Goal: Obtain resource: Obtain resource

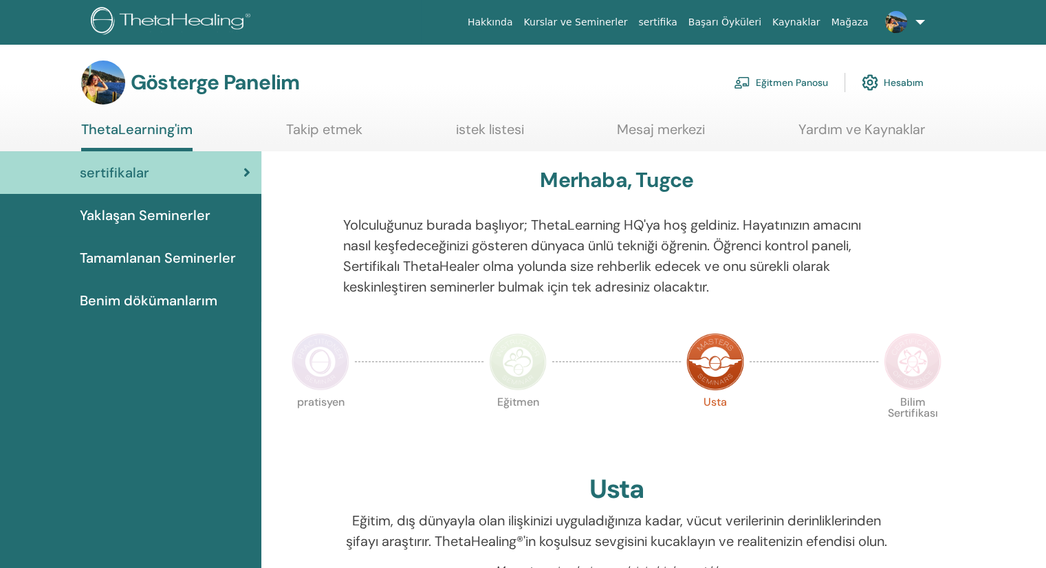
click at [801, 85] on font "Eğitmen Panosu" at bounding box center [792, 83] width 72 height 12
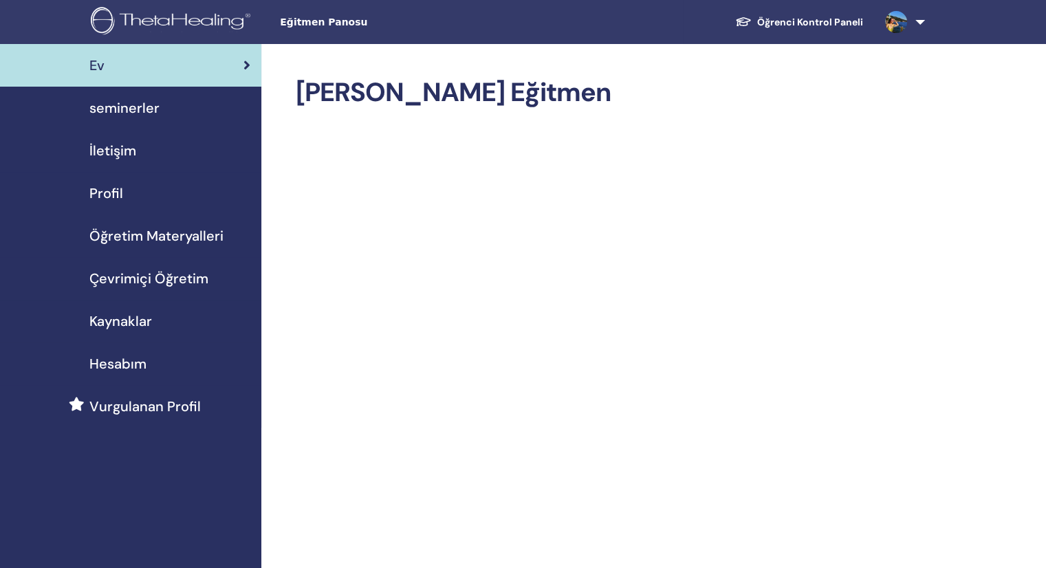
click at [124, 227] on span "Öğretim Materyalleri" at bounding box center [156, 236] width 134 height 21
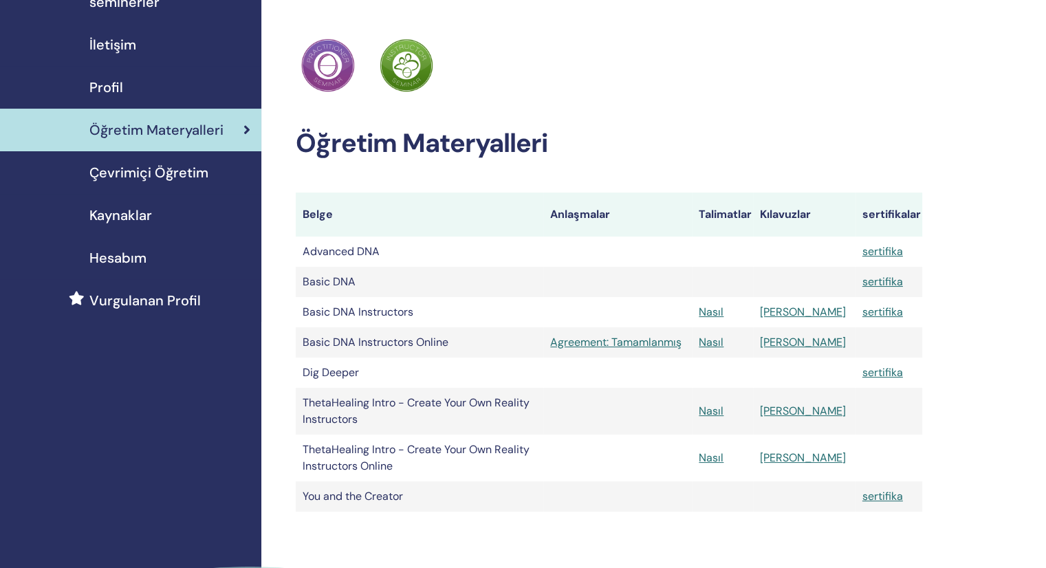
scroll to position [69, 0]
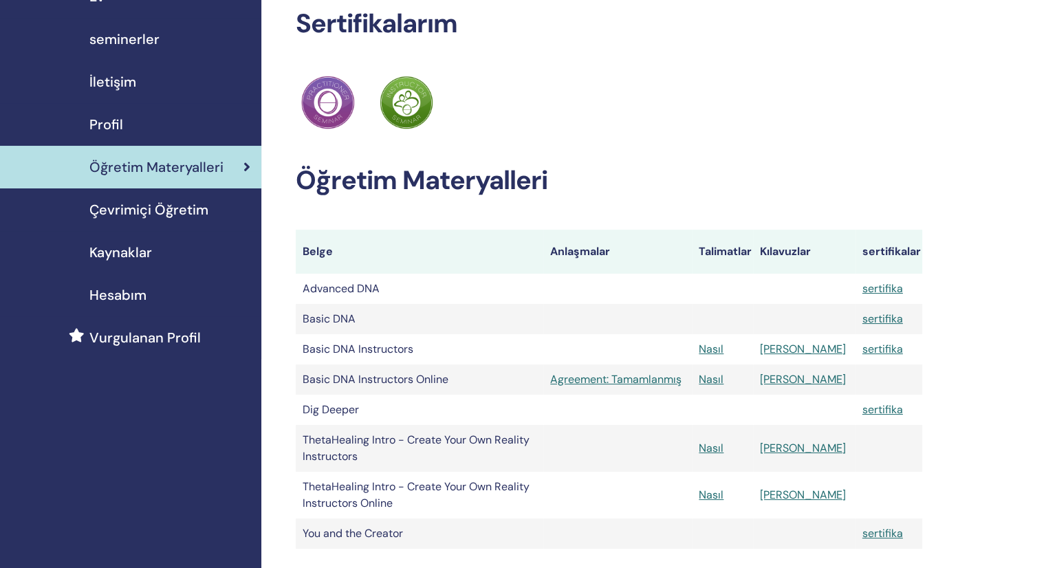
click at [124, 248] on span "Kaynaklar" at bounding box center [120, 252] width 63 height 21
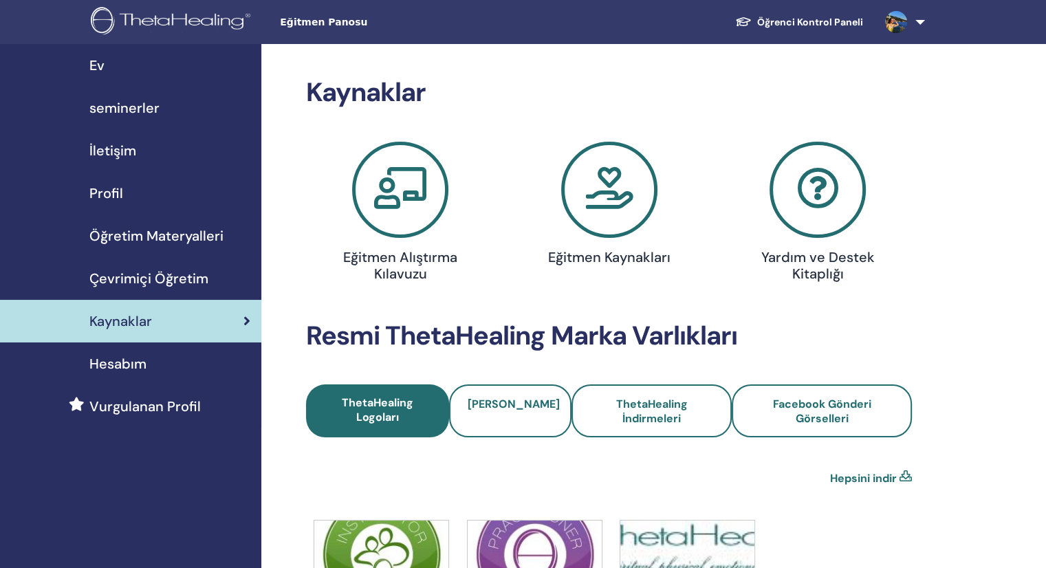
click at [607, 207] on icon at bounding box center [609, 190] width 96 height 96
click at [804, 204] on icon at bounding box center [818, 190] width 96 height 96
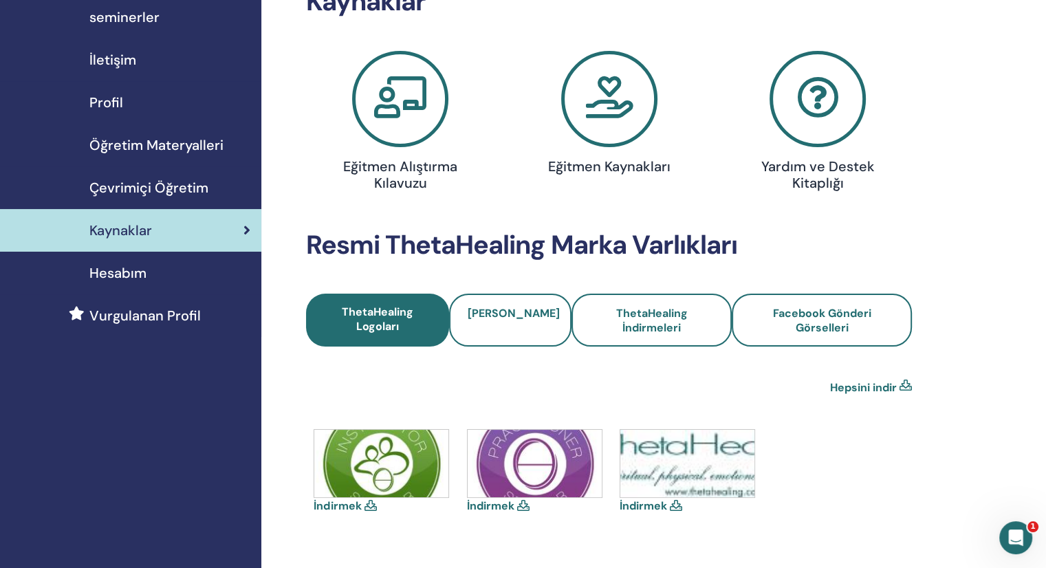
scroll to position [69, 0]
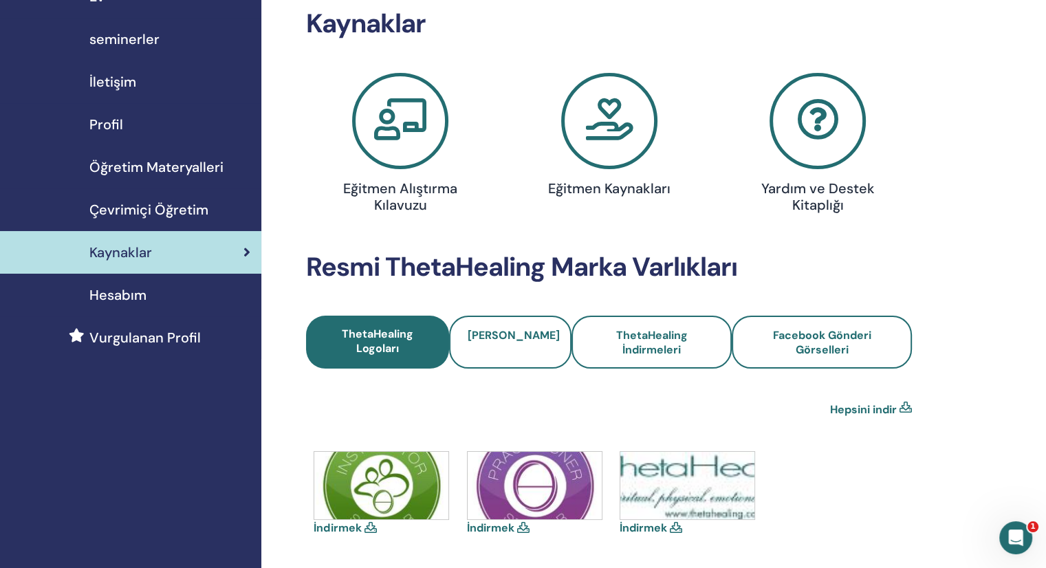
click at [387, 138] on icon at bounding box center [400, 121] width 96 height 96
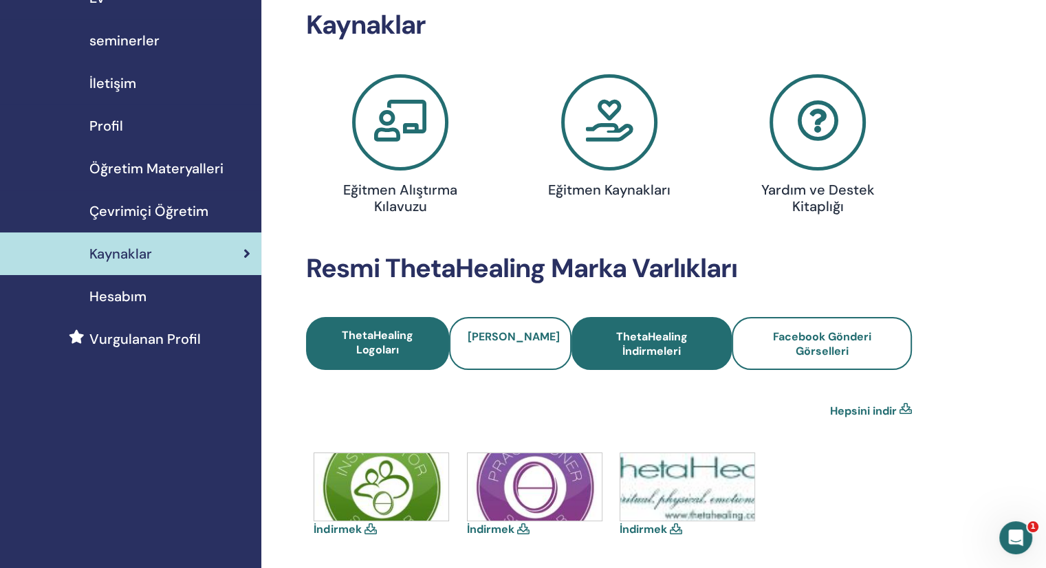
click at [649, 336] on span "ThetaHealing İndirmeleri" at bounding box center [651, 343] width 123 height 29
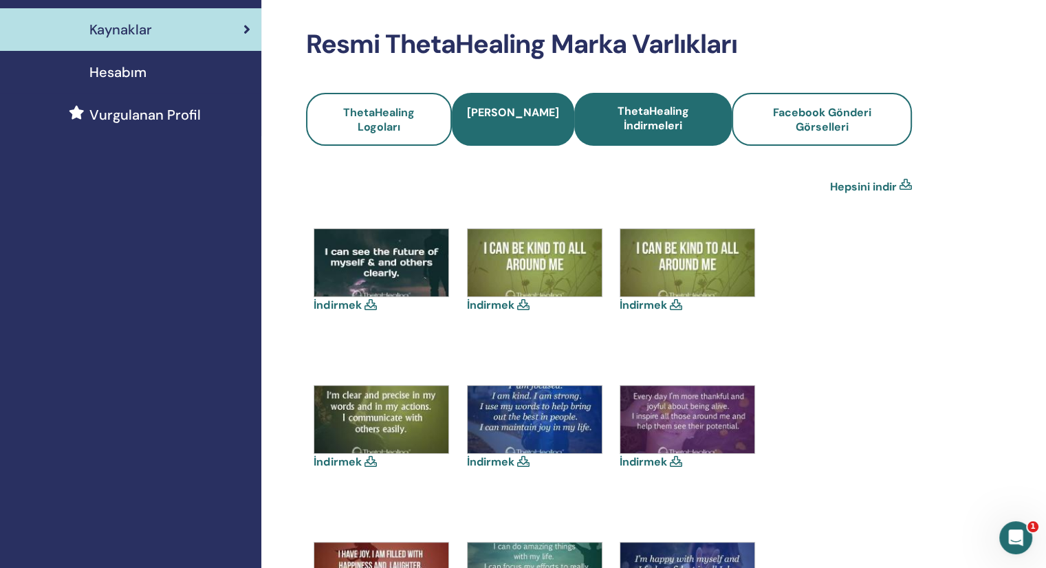
scroll to position [69, 0]
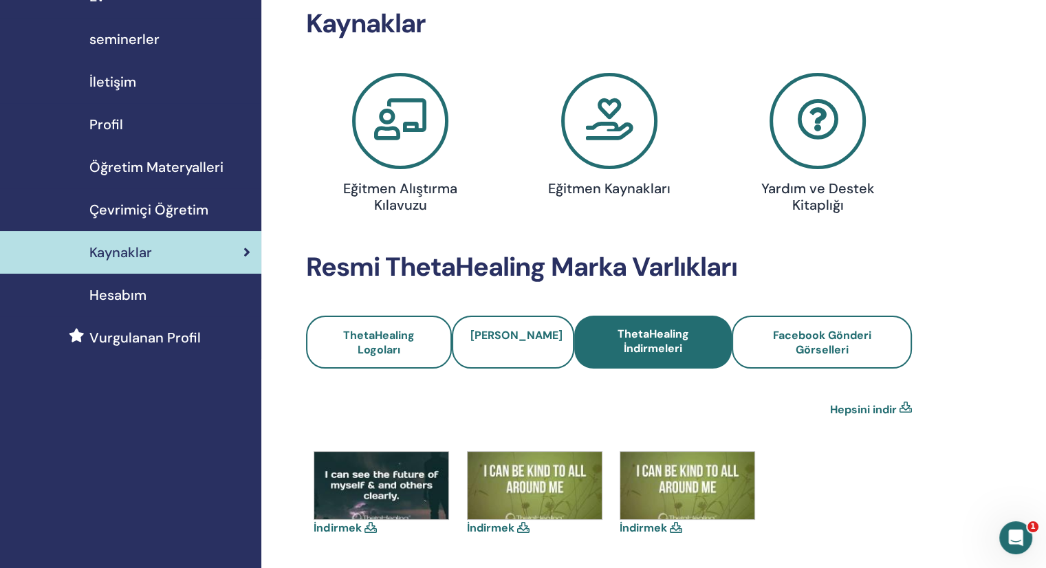
click at [618, 131] on icon at bounding box center [609, 121] width 96 height 96
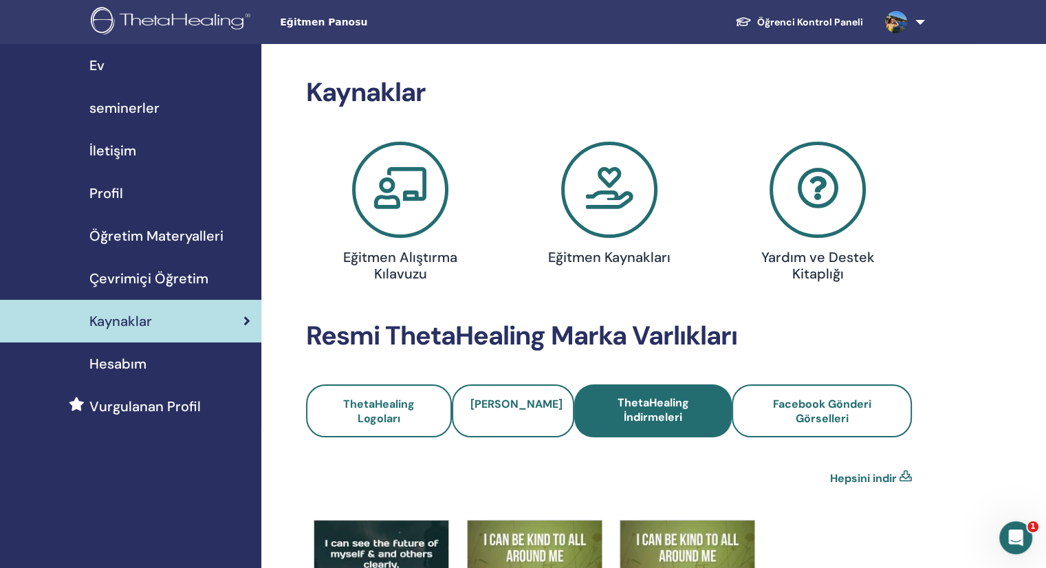
drag, startPoint x: 195, startPoint y: 216, endPoint x: 187, endPoint y: 226, distance: 13.2
click at [195, 216] on link "Öğretim Materyalleri" at bounding box center [130, 236] width 261 height 43
click at [186, 229] on span "Öğretim Materyalleri" at bounding box center [156, 236] width 134 height 21
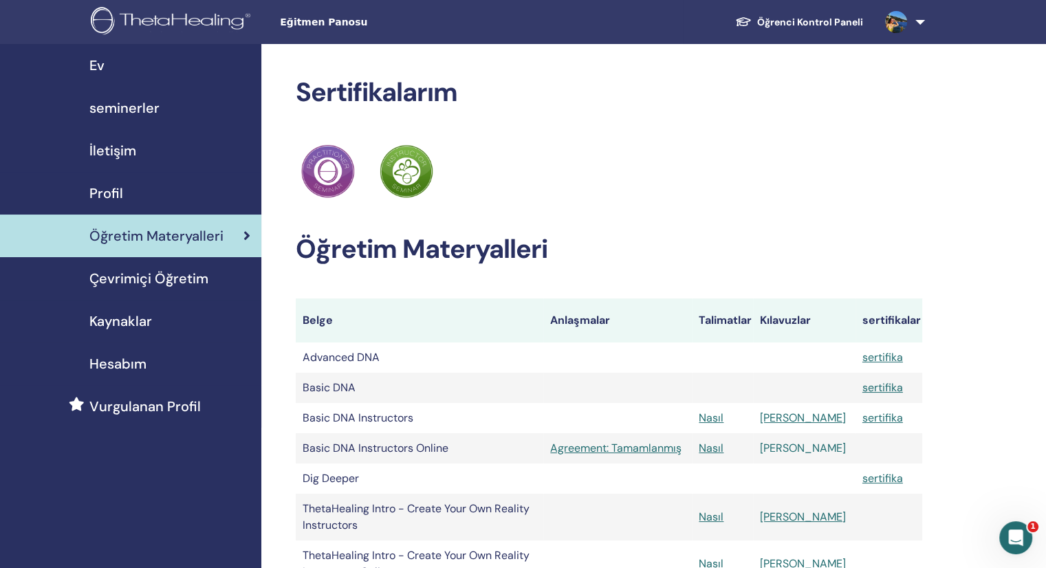
click at [795, 448] on link "[PERSON_NAME]" at bounding box center [803, 448] width 86 height 14
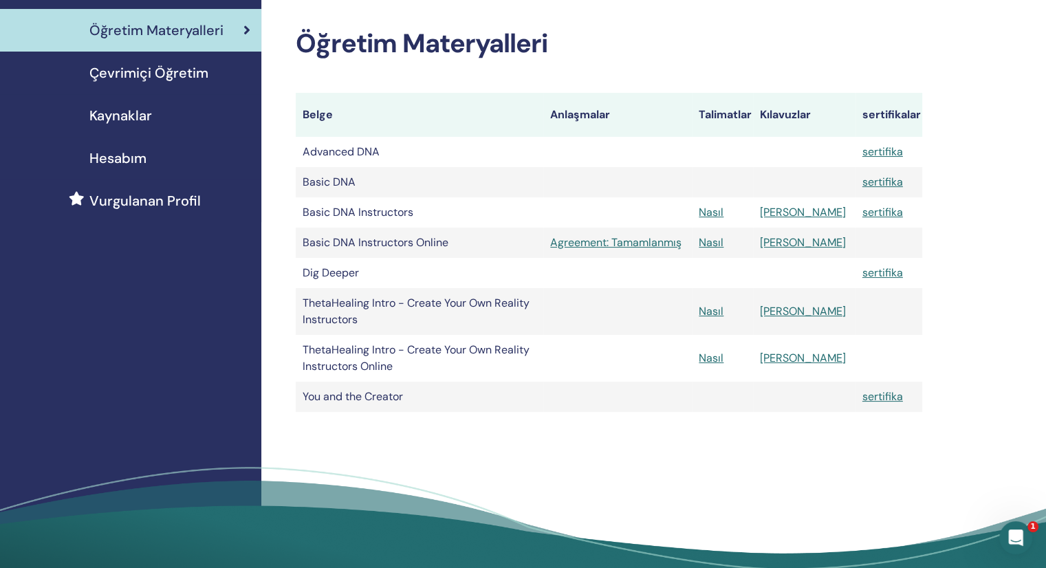
scroll to position [206, 0]
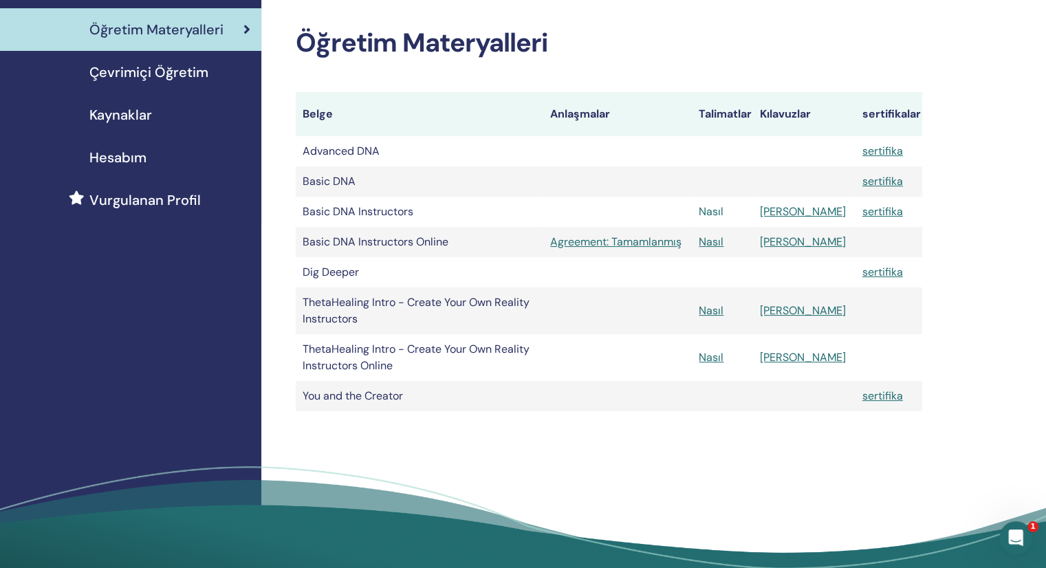
click at [724, 209] on link "Nasıl" at bounding box center [711, 211] width 25 height 14
